Goal: Transaction & Acquisition: Purchase product/service

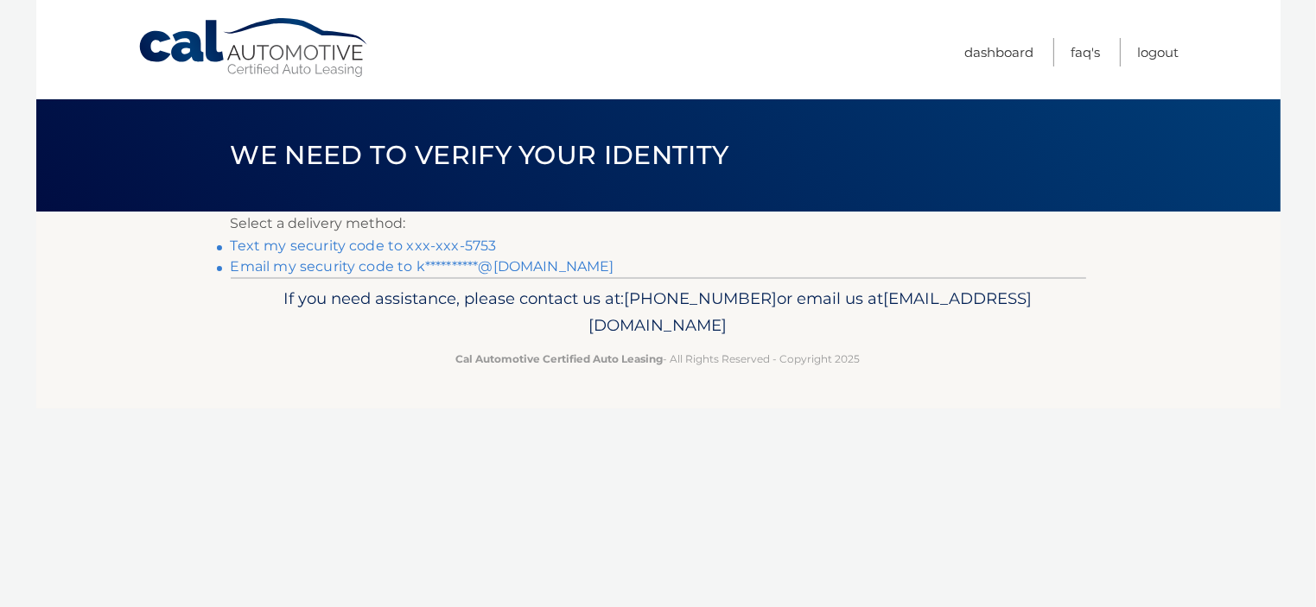
click at [408, 247] on link "Text my security code to xxx-xxx-5753" at bounding box center [364, 246] width 266 height 16
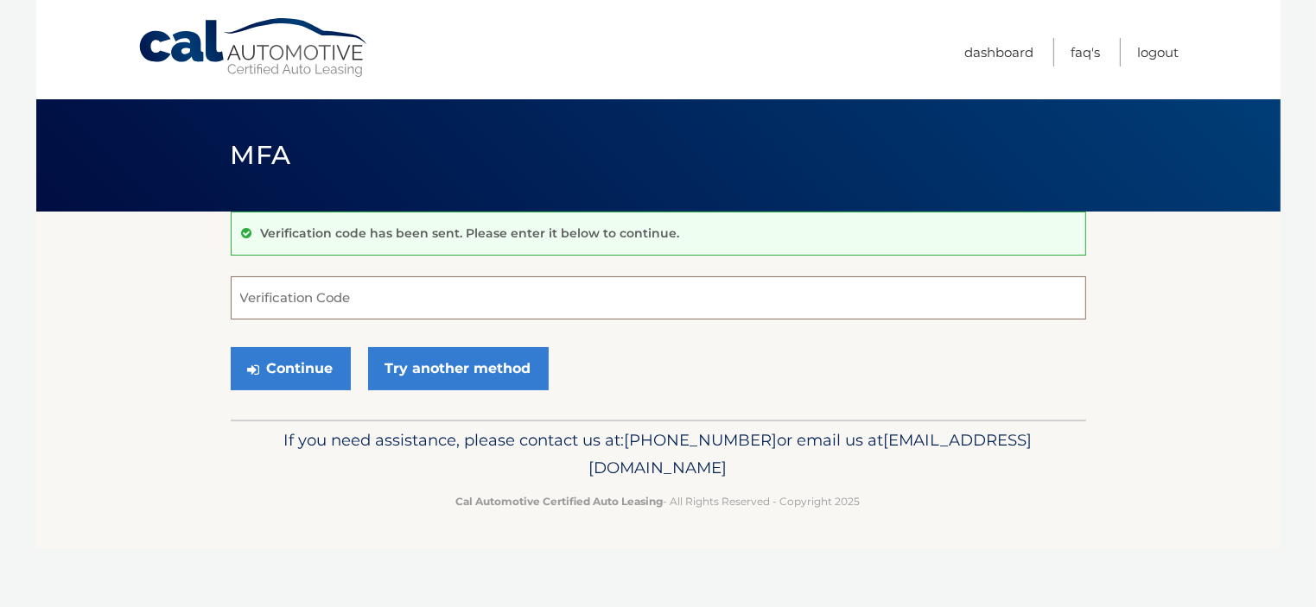
click at [359, 307] on input "Verification Code" at bounding box center [658, 297] width 855 height 43
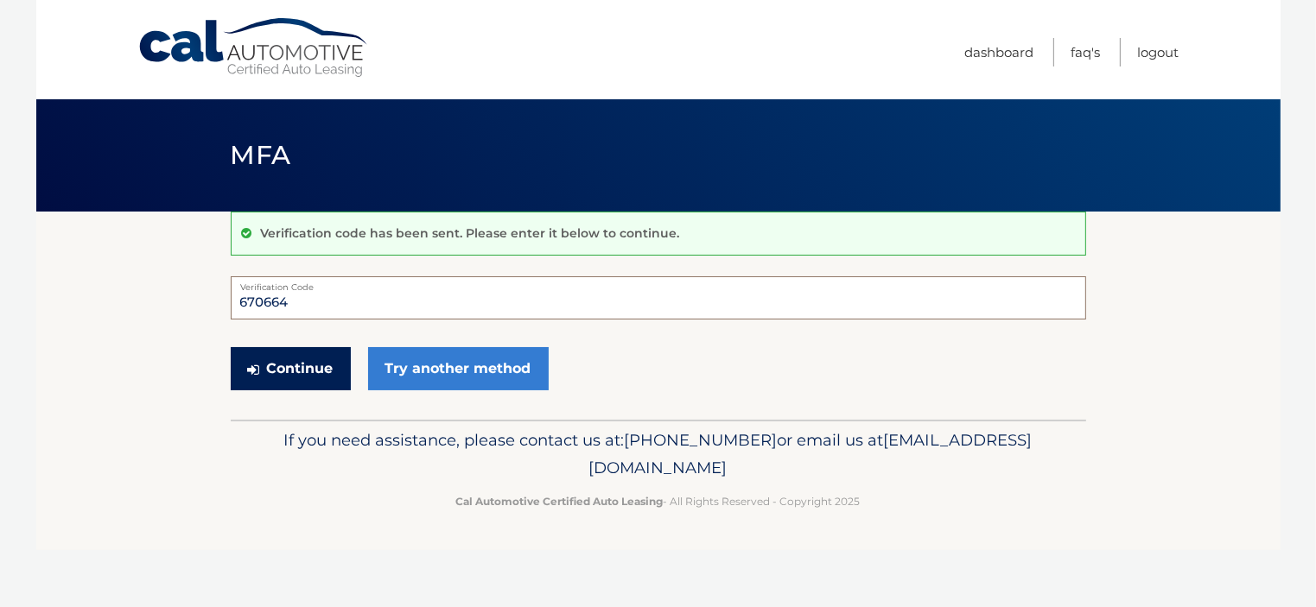
type input "670664"
click at [253, 372] on icon "submit" at bounding box center [254, 370] width 12 height 14
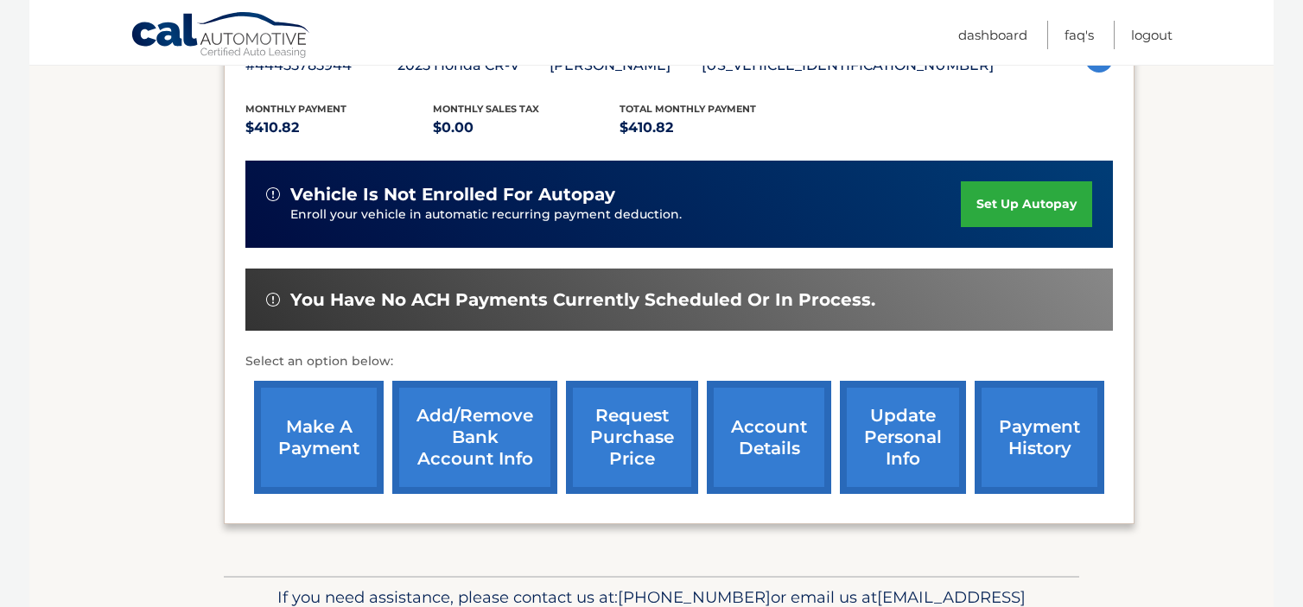
scroll to position [342, 0]
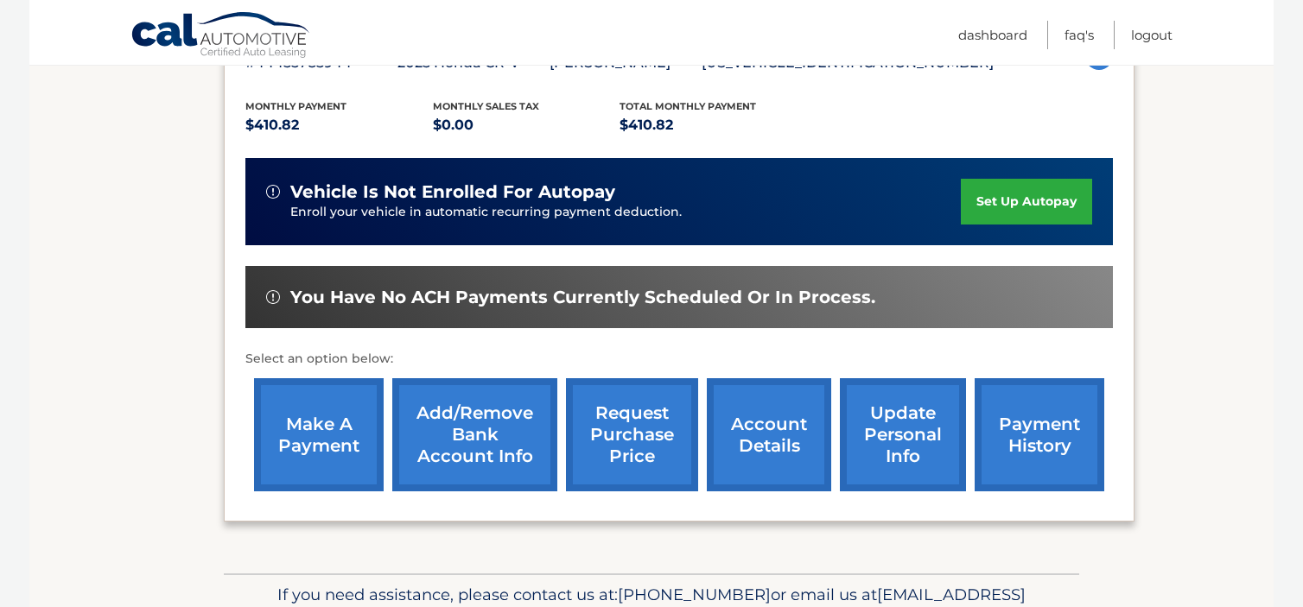
click at [302, 445] on link "make a payment" at bounding box center [319, 434] width 130 height 113
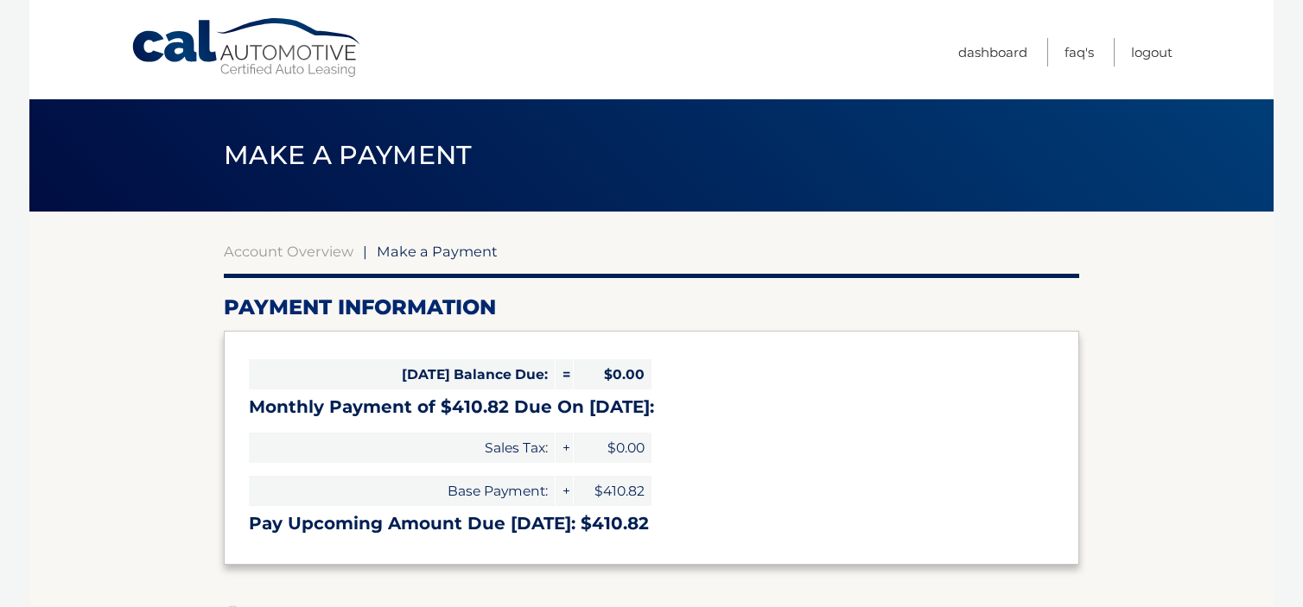
select select "MWVjNjQ0MjYtOWYxNC00ZWJmLTk4MDgtNzIwODBmYTI2ZmUw"
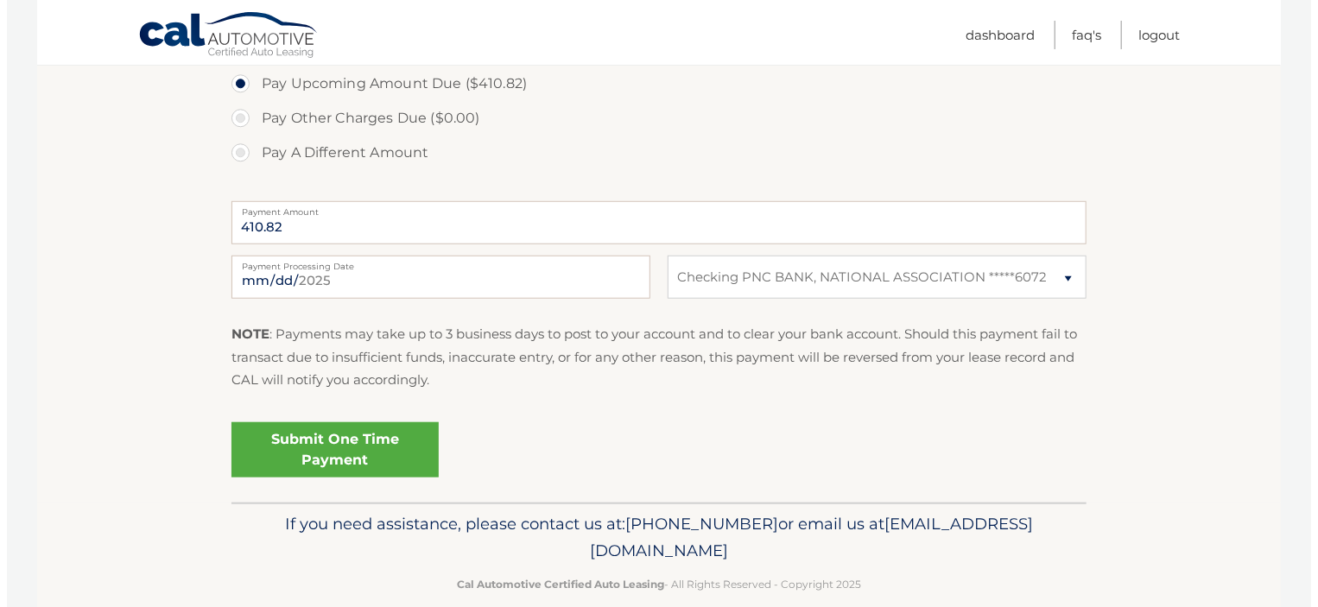
scroll to position [625, 0]
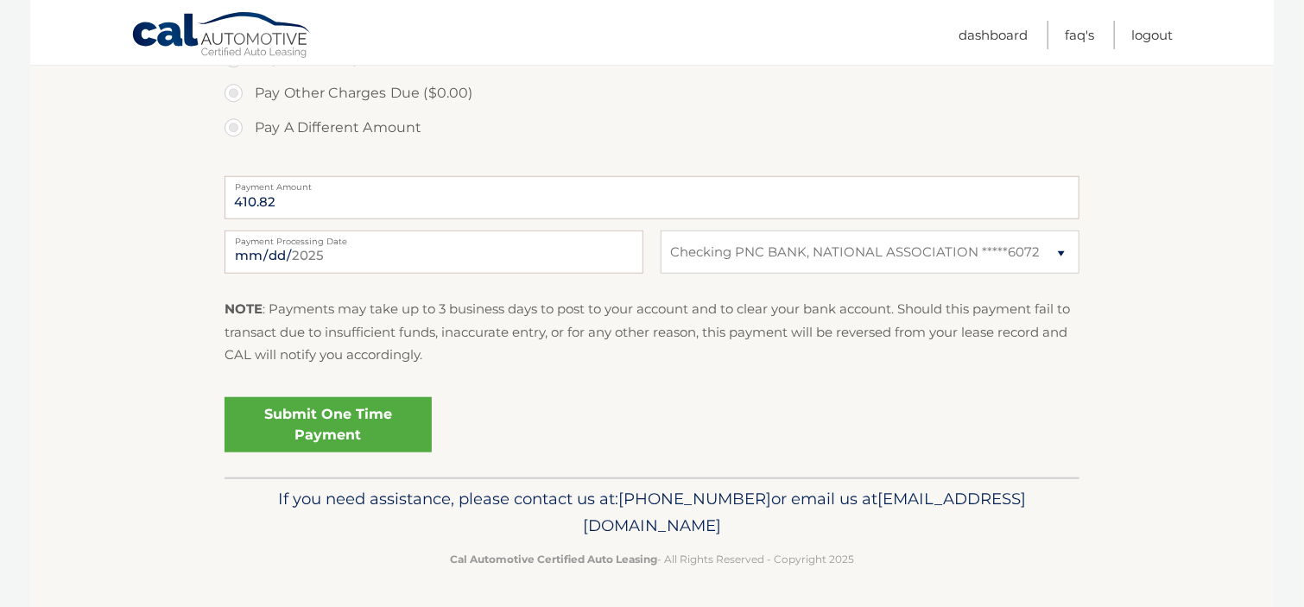
click at [336, 426] on link "Submit One Time Payment" at bounding box center [328, 424] width 207 height 55
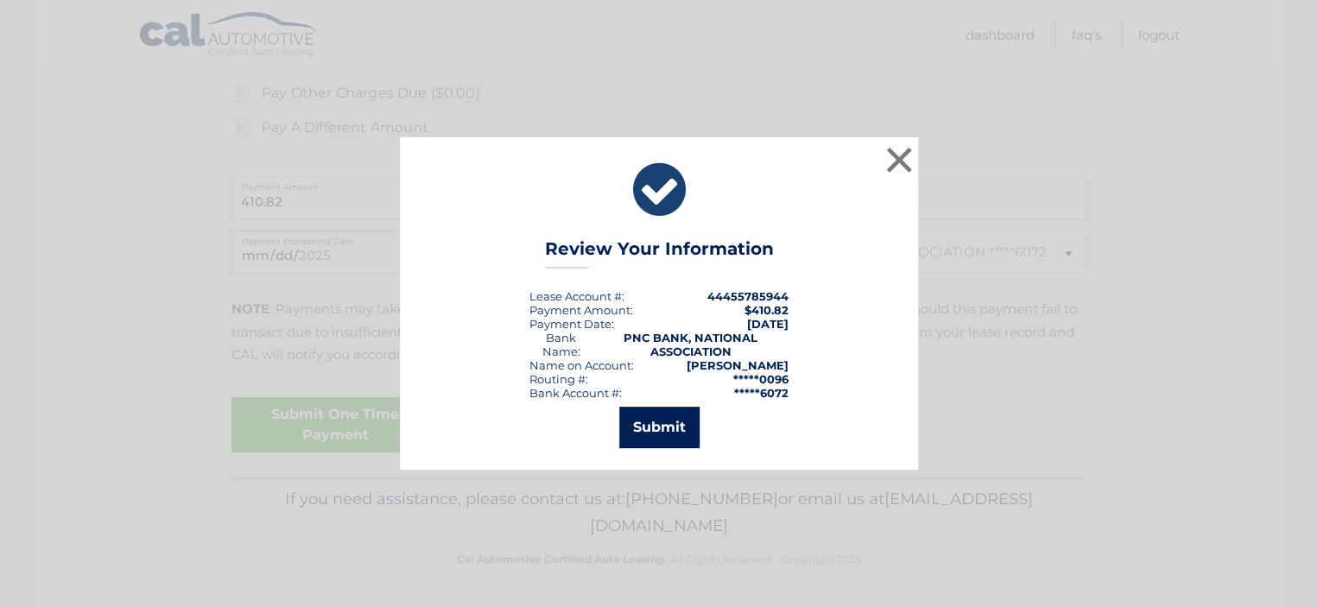
click at [667, 428] on button "Submit" at bounding box center [659, 427] width 80 height 41
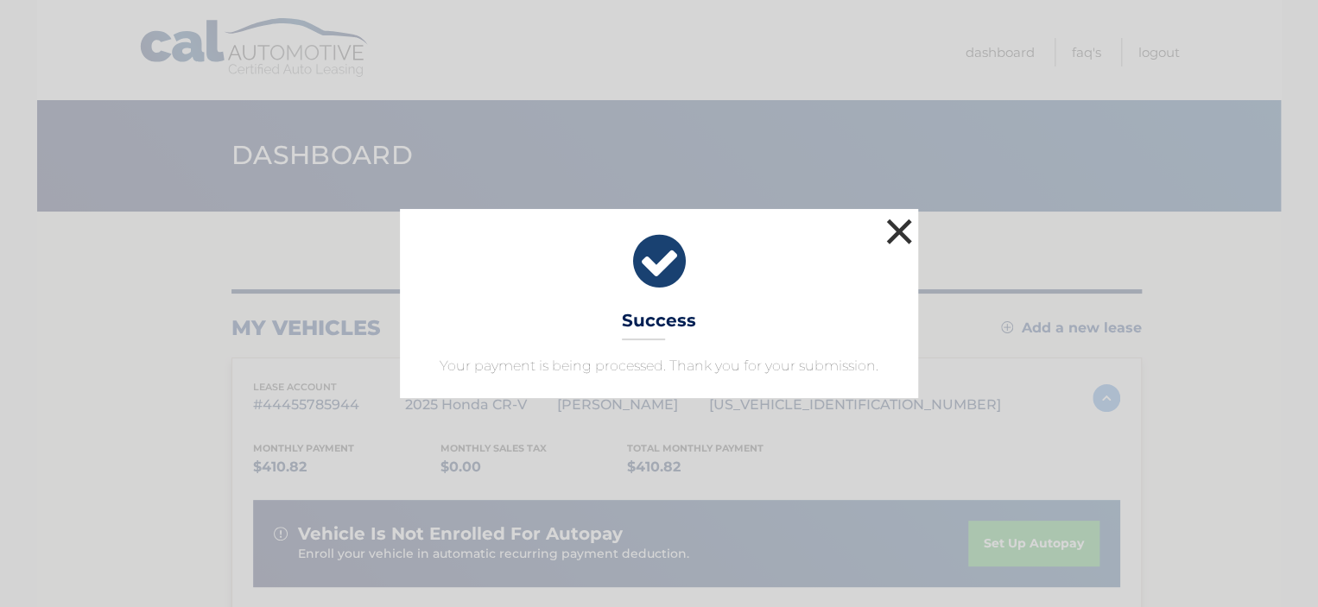
click at [891, 228] on button "×" at bounding box center [899, 231] width 35 height 35
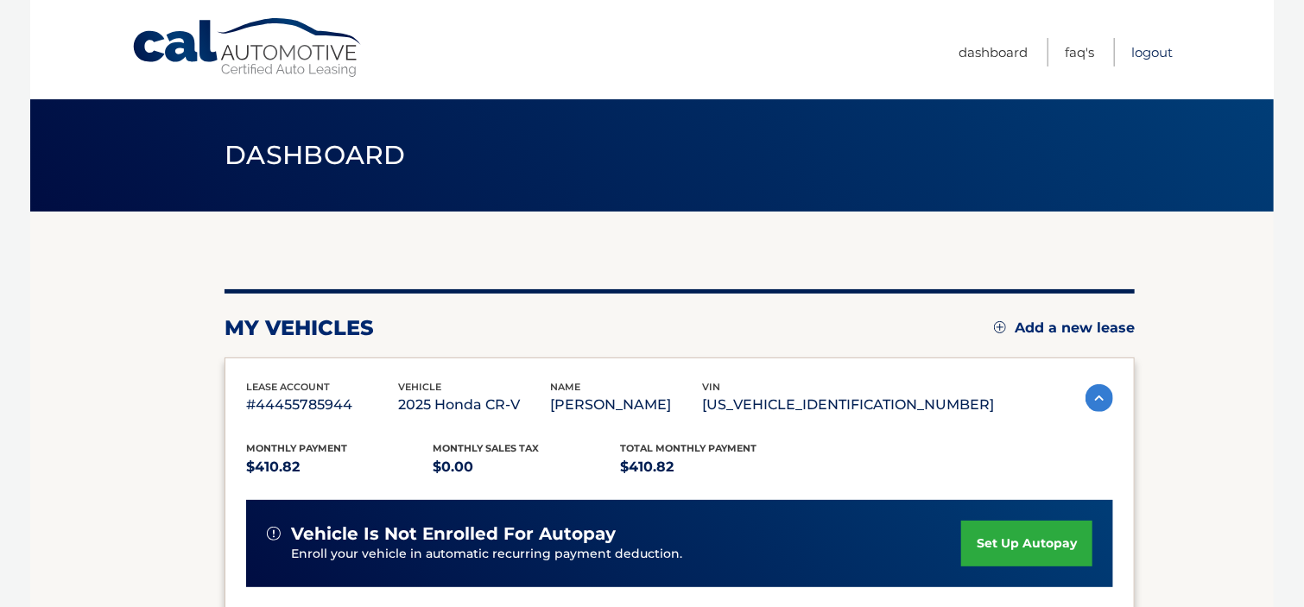
click at [1156, 53] on link "Logout" at bounding box center [1152, 52] width 41 height 29
